Goal: Task Accomplishment & Management: Use online tool/utility

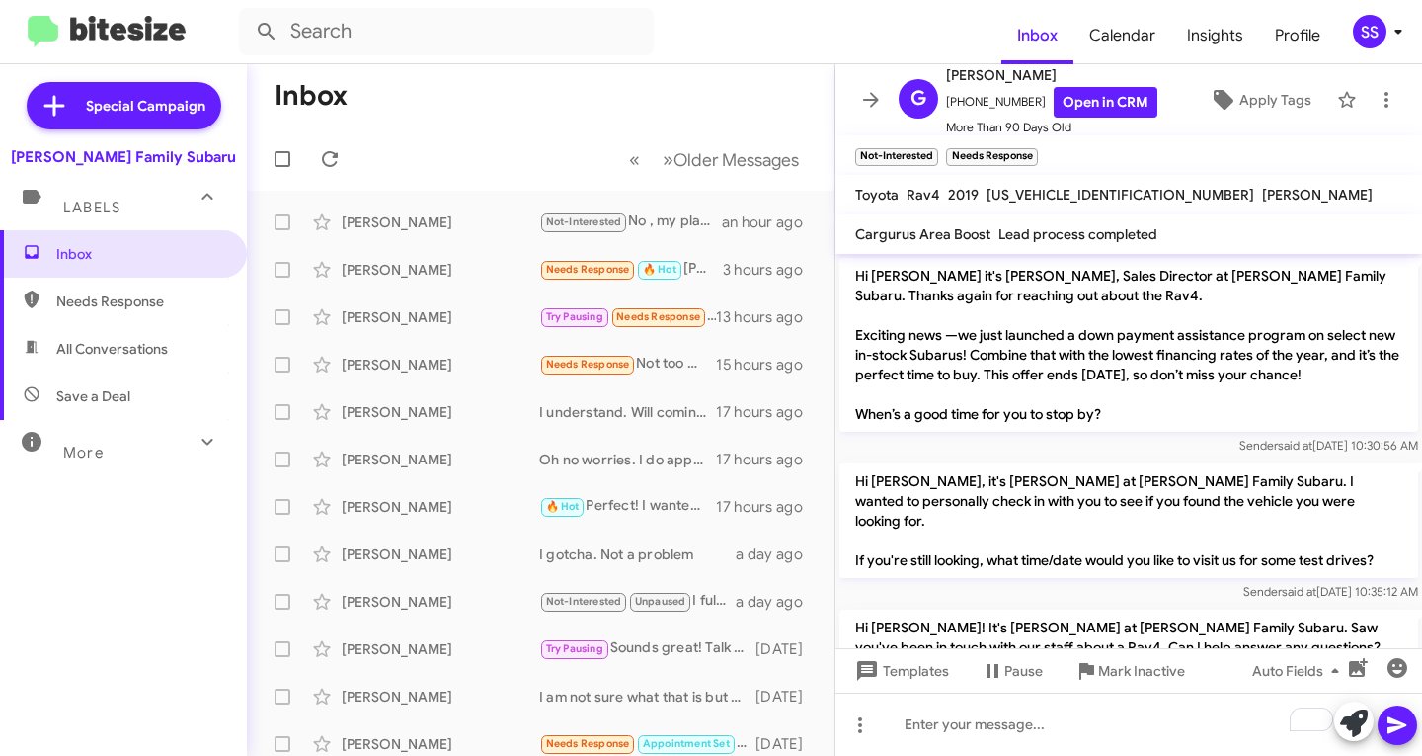
scroll to position [2373, 0]
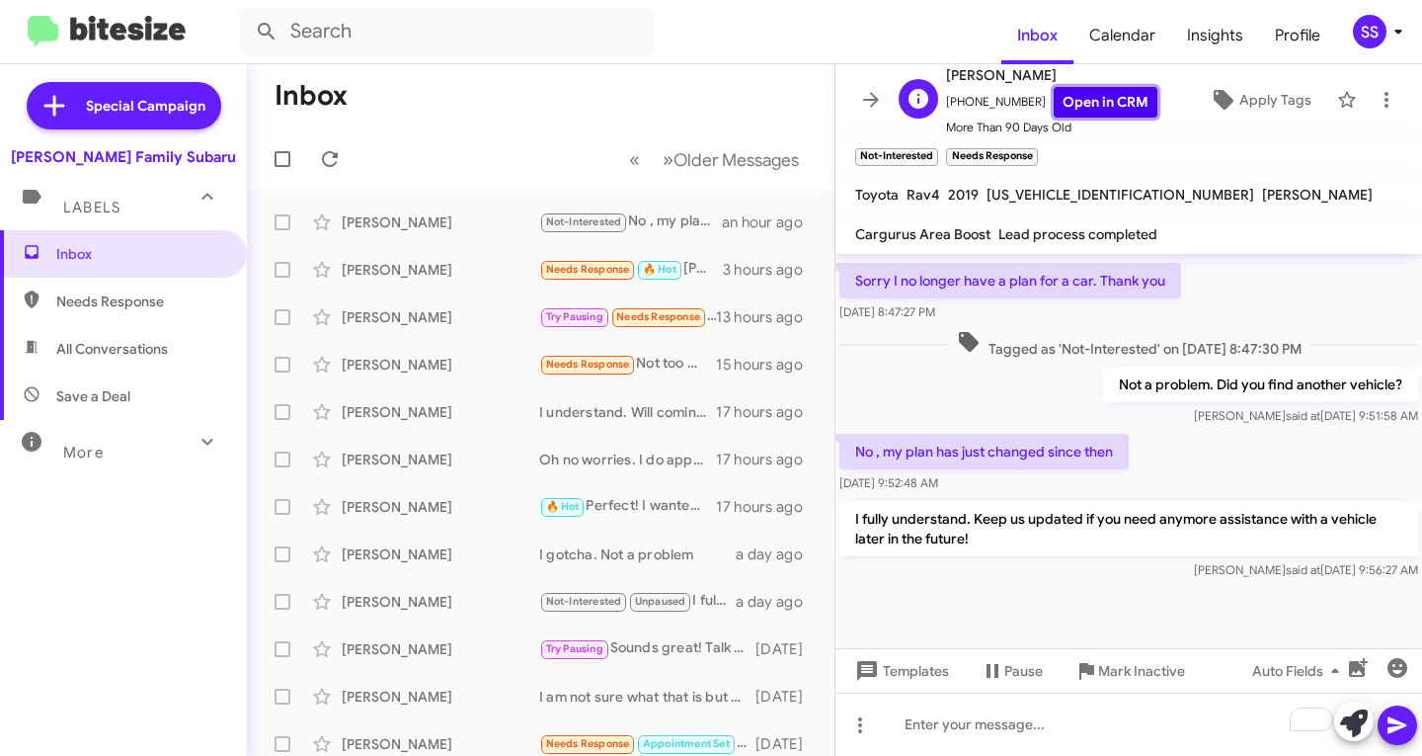
click at [1091, 91] on link "Open in CRM" at bounding box center [1106, 102] width 104 height 31
click at [1135, 669] on span "Mark Inactive" at bounding box center [1141, 671] width 87 height 36
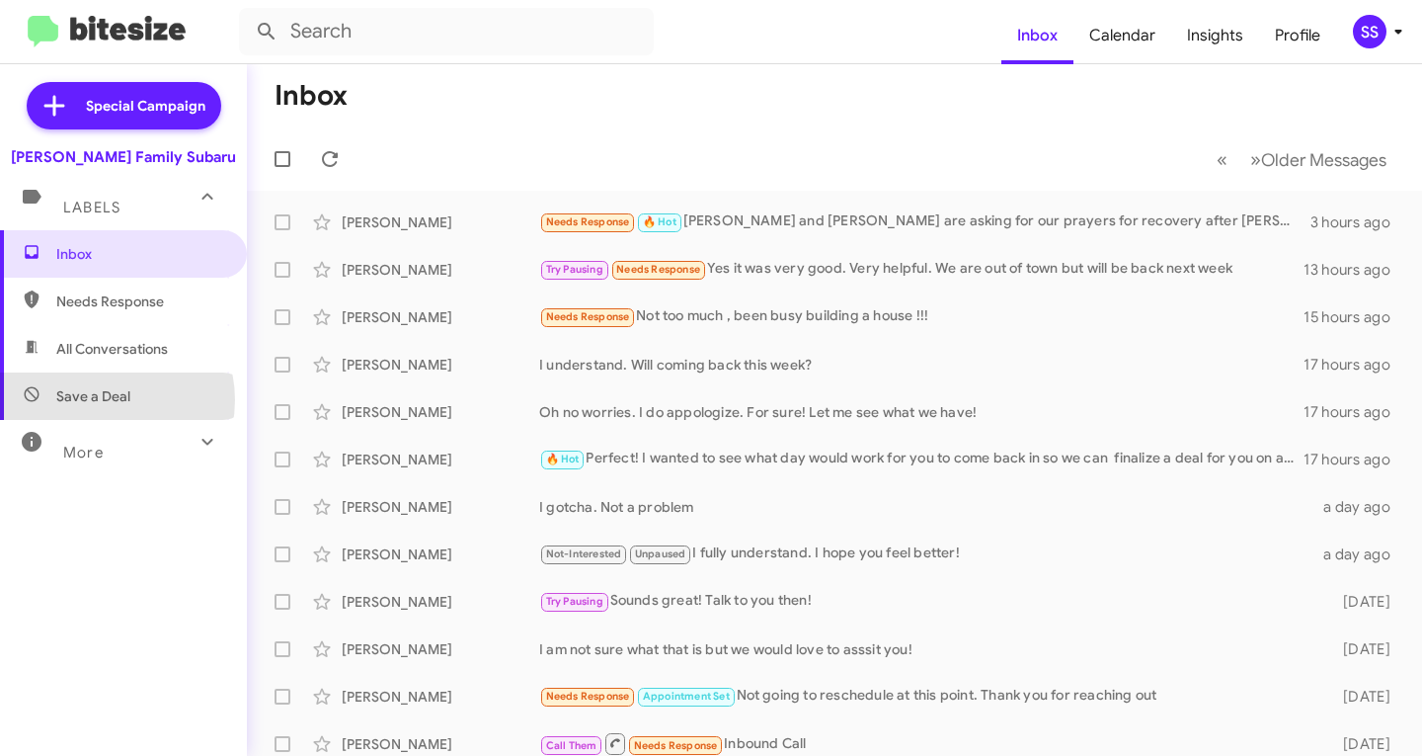
click at [102, 400] on span "Save a Deal" at bounding box center [93, 396] width 74 height 20
type input "in:not-interested"
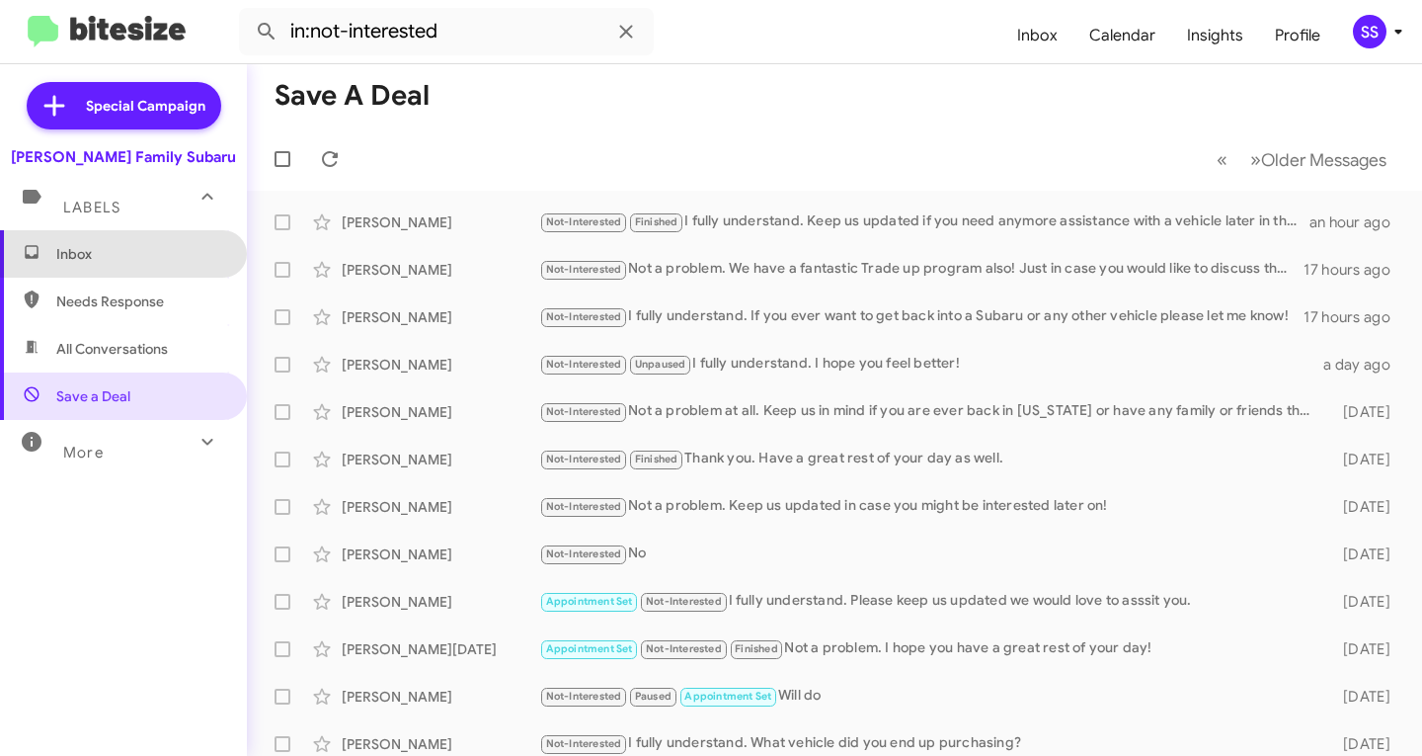
click at [128, 241] on span "Inbox" at bounding box center [123, 253] width 247 height 47
